Goal: Task Accomplishment & Management: Complete application form

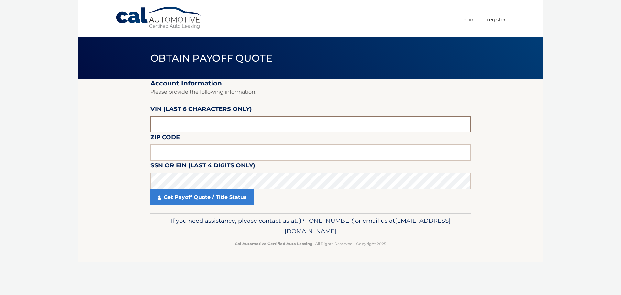
click at [177, 124] on input "text" at bounding box center [310, 124] width 320 height 16
type input "215904"
click at [185, 149] on input "text" at bounding box center [310, 152] width 320 height 16
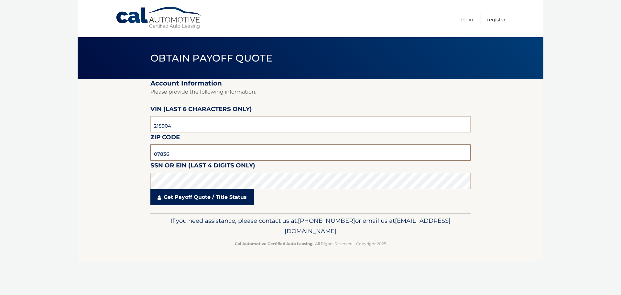
type input "07836"
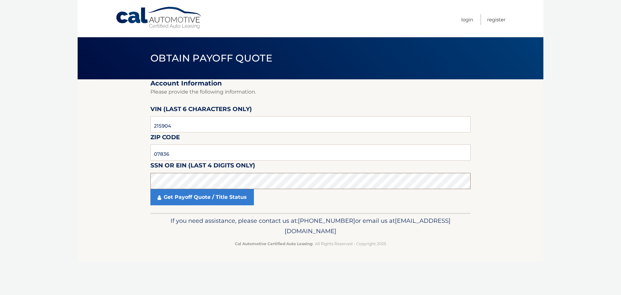
click button "For Originating Dealer" at bounding box center [0, 0] width 0 height 0
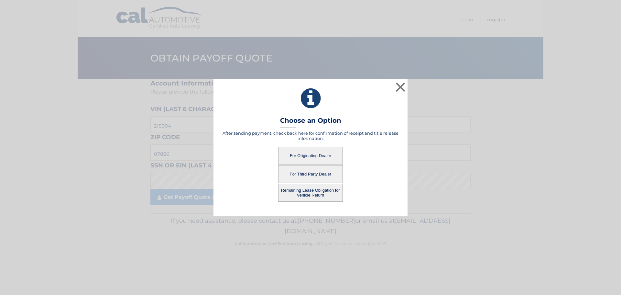
click at [308, 157] on button "For Originating Dealer" at bounding box center [310, 155] width 65 height 18
click at [311, 155] on button "For Originating Dealer" at bounding box center [310, 155] width 65 height 18
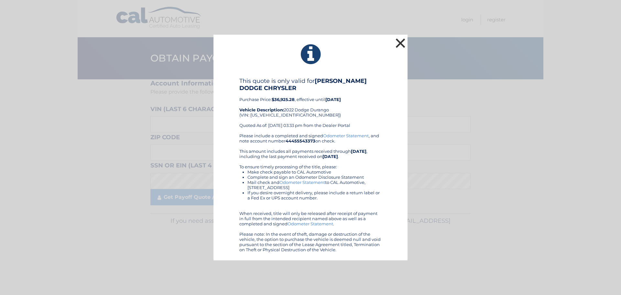
click at [400, 39] on button "×" at bounding box center [400, 43] width 13 height 13
